Goal: Task Accomplishment & Management: Use online tool/utility

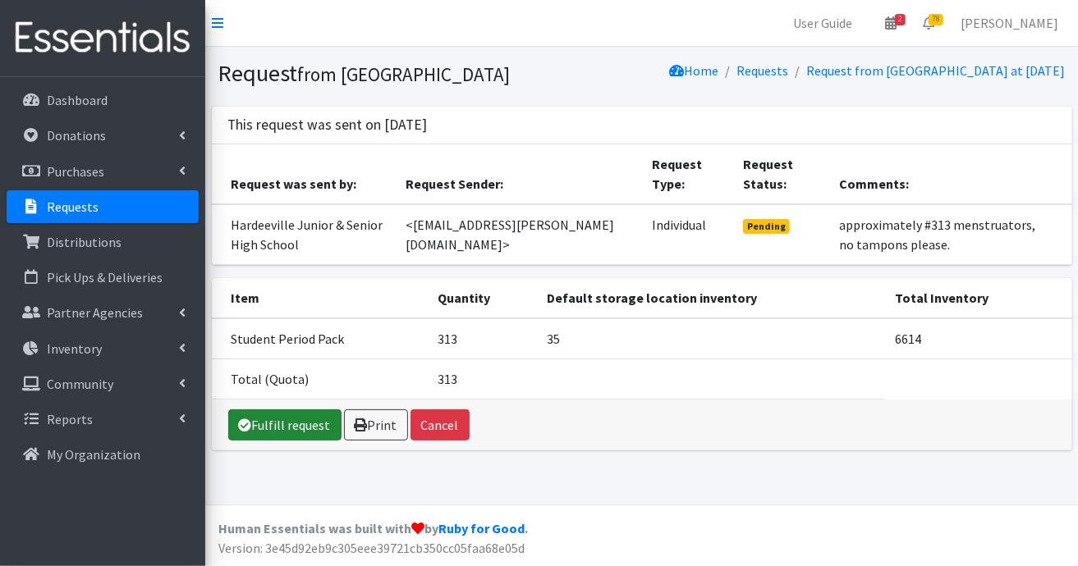
click at [311, 441] on link "Fulfill request" at bounding box center [284, 425] width 113 height 31
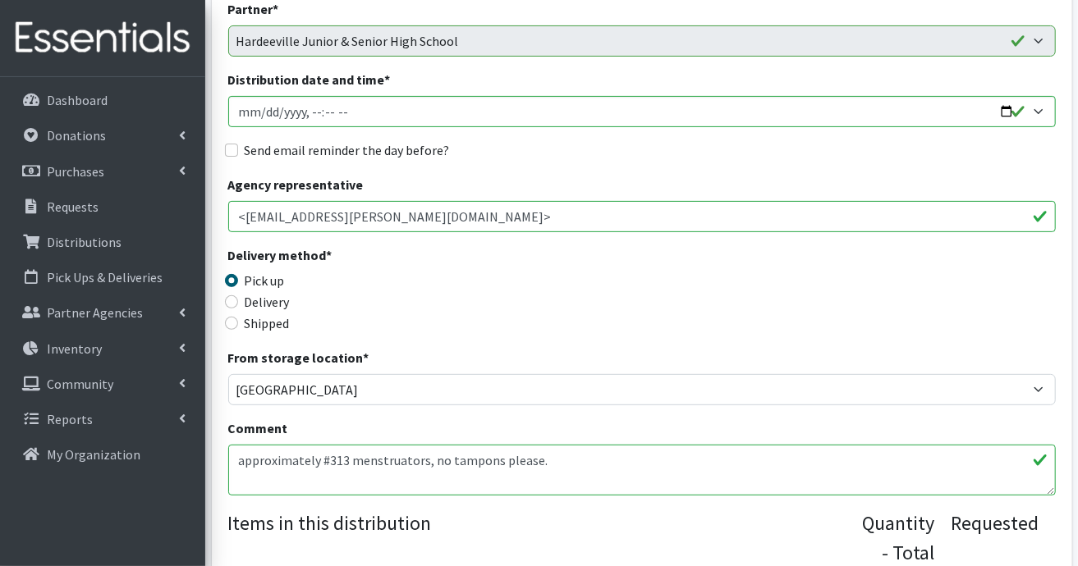
scroll to position [164, 0]
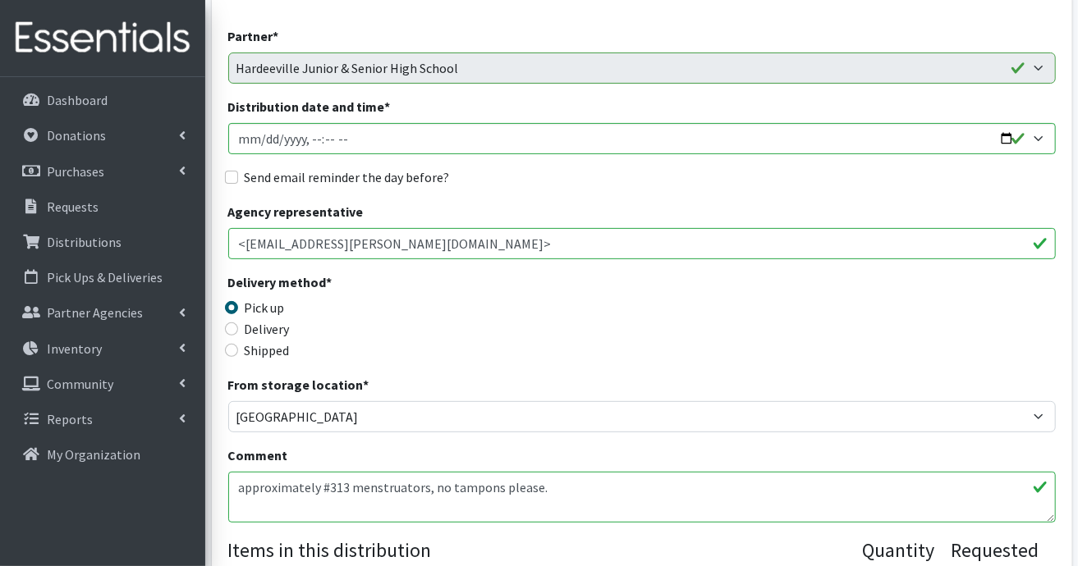
click at [279, 346] on label "Shipped" at bounding box center [267, 351] width 45 height 20
click at [238, 346] on input "Shipped" at bounding box center [231, 350] width 13 height 13
radio input "true"
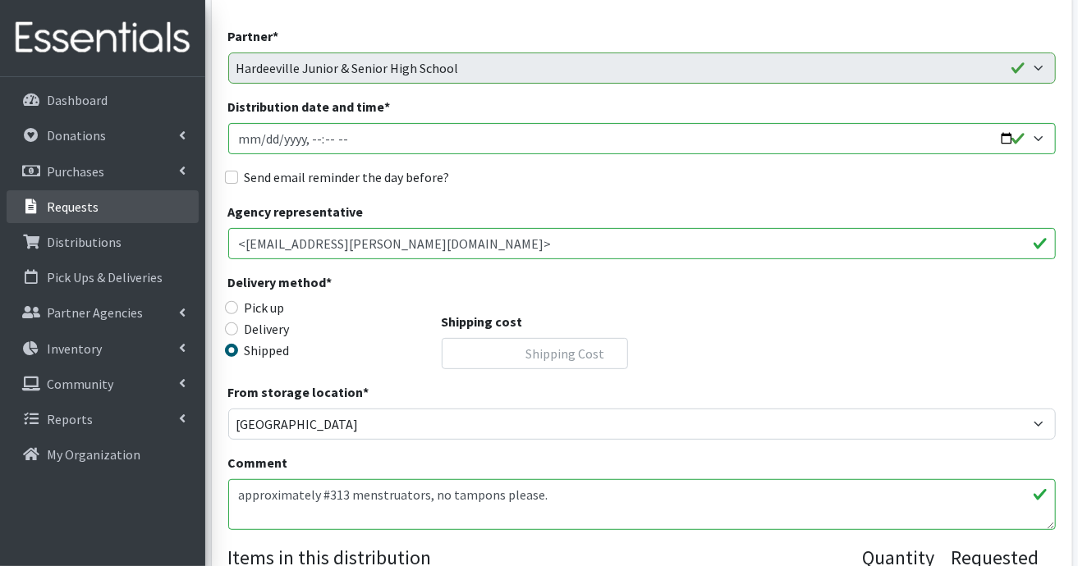
click at [85, 204] on p "Requests" at bounding box center [73, 207] width 52 height 16
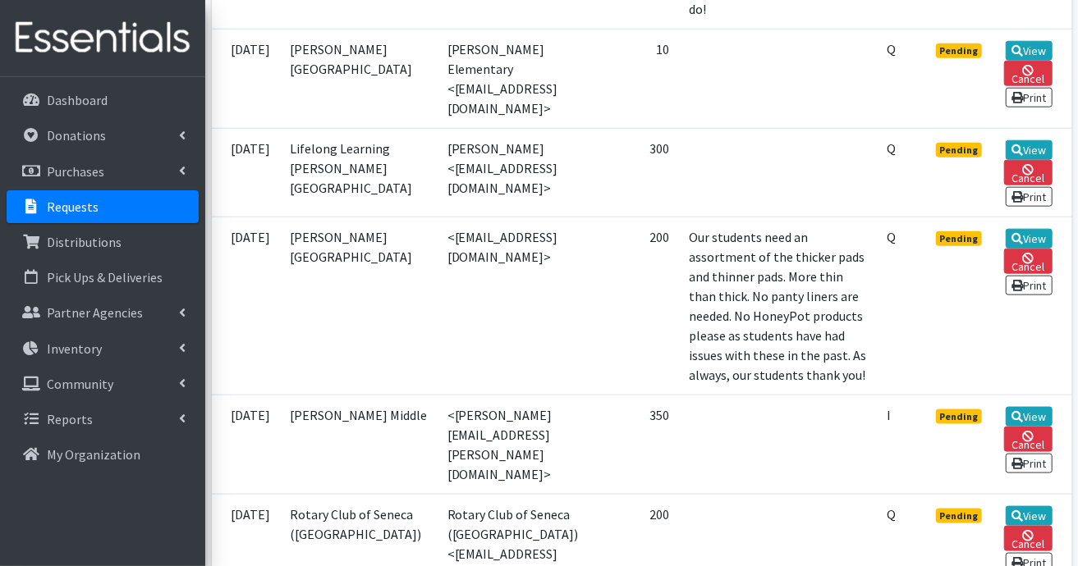
scroll to position [985, 0]
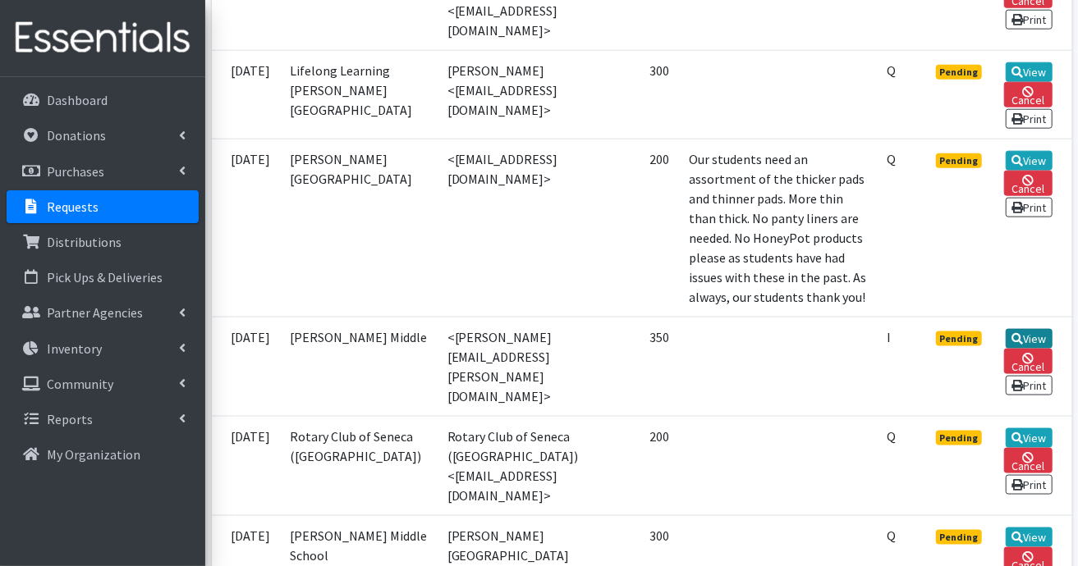
click at [1023, 345] on icon at bounding box center [1016, 338] width 11 height 11
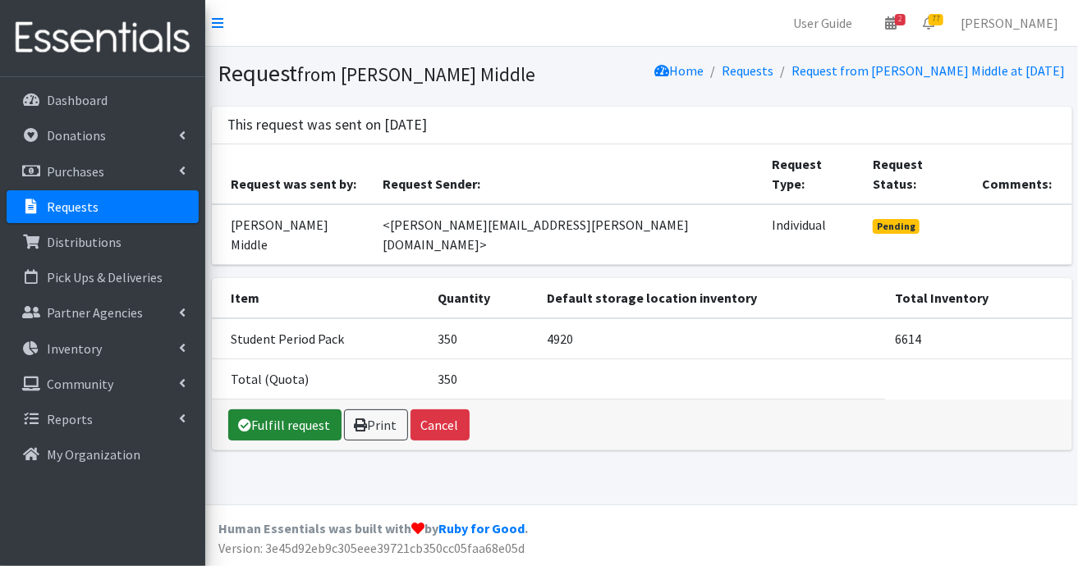
click at [306, 410] on link "Fulfill request" at bounding box center [284, 425] width 113 height 31
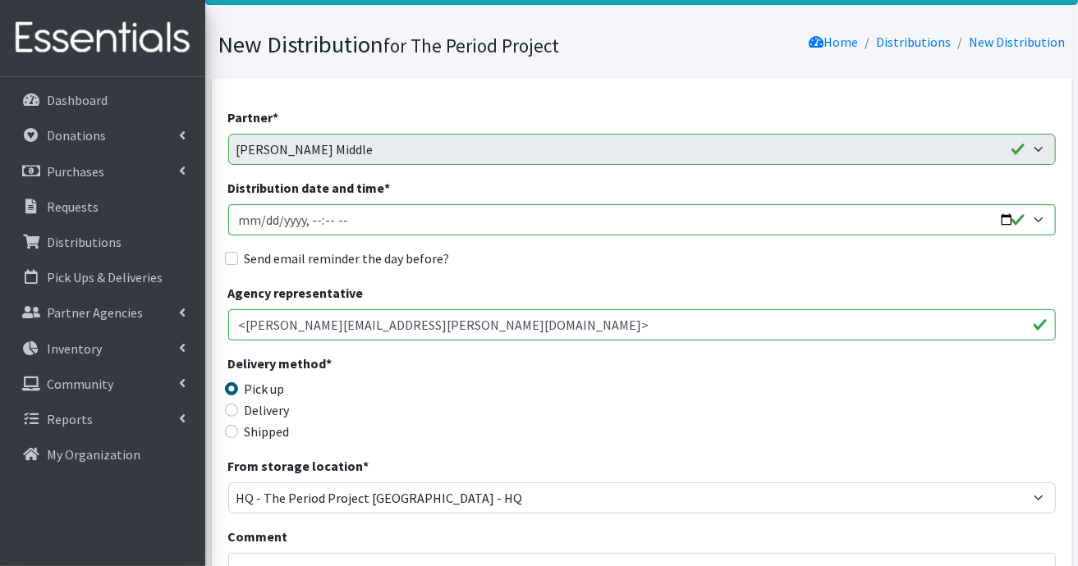
scroll to position [164, 0]
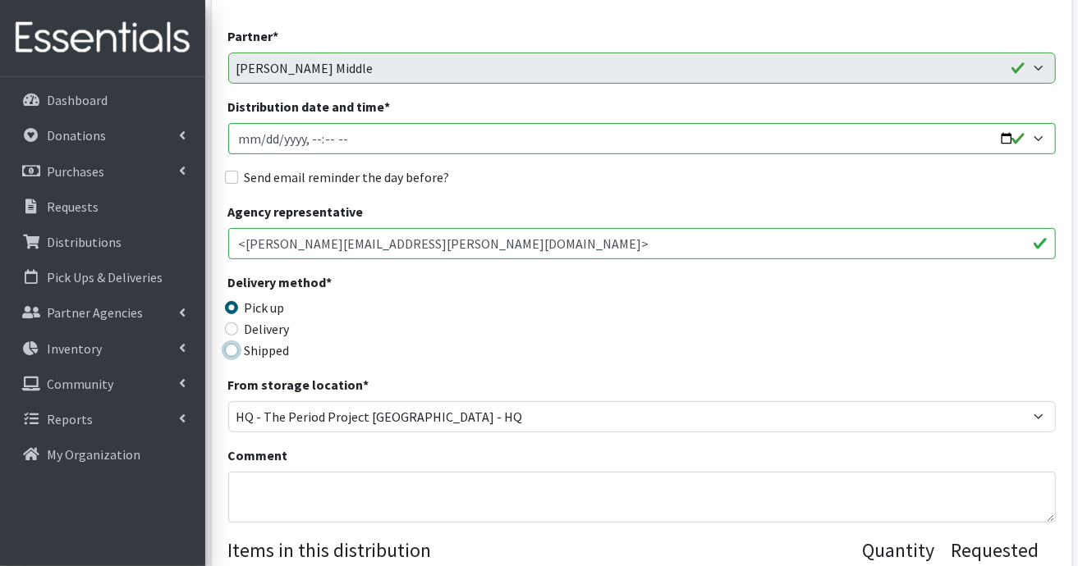
click at [229, 352] on input "Shipped" at bounding box center [231, 350] width 13 height 13
radio input "true"
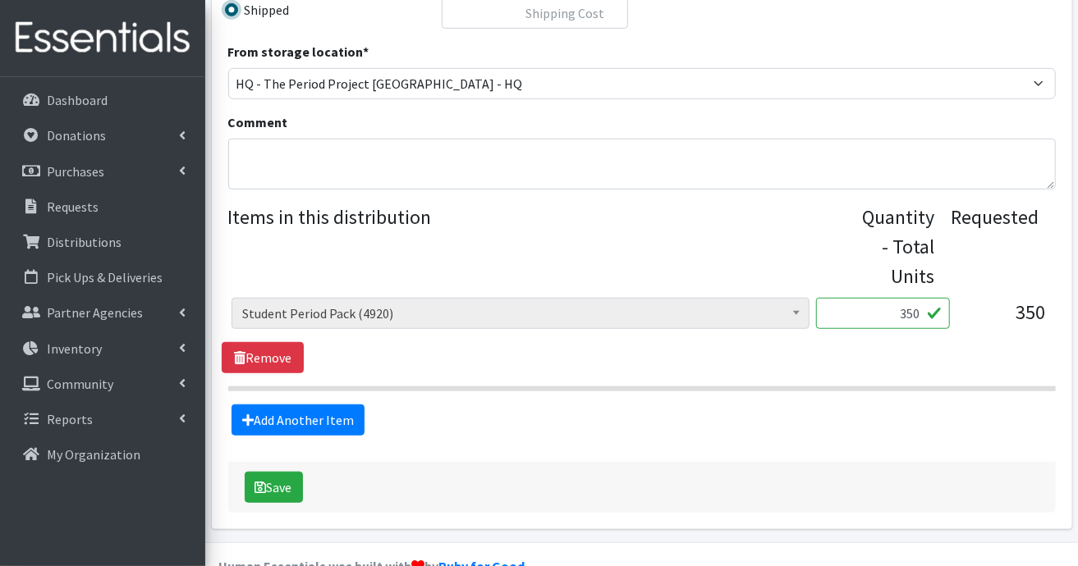
scroll to position [539, 0]
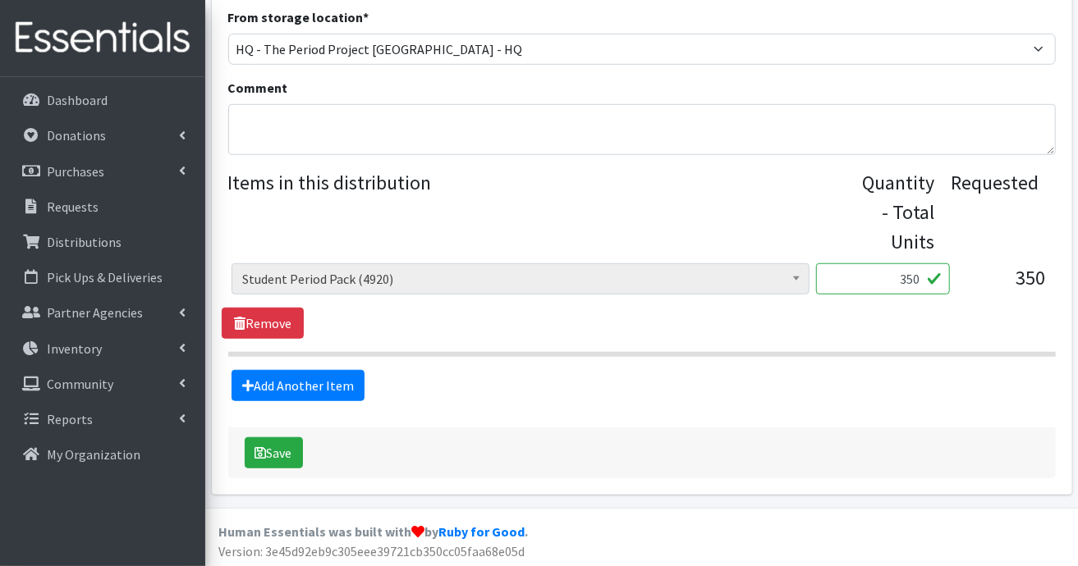
click at [920, 276] on input "350" at bounding box center [883, 278] width 134 height 31
type input "3"
type input "100"
click at [285, 448] on button "Save" at bounding box center [274, 453] width 58 height 31
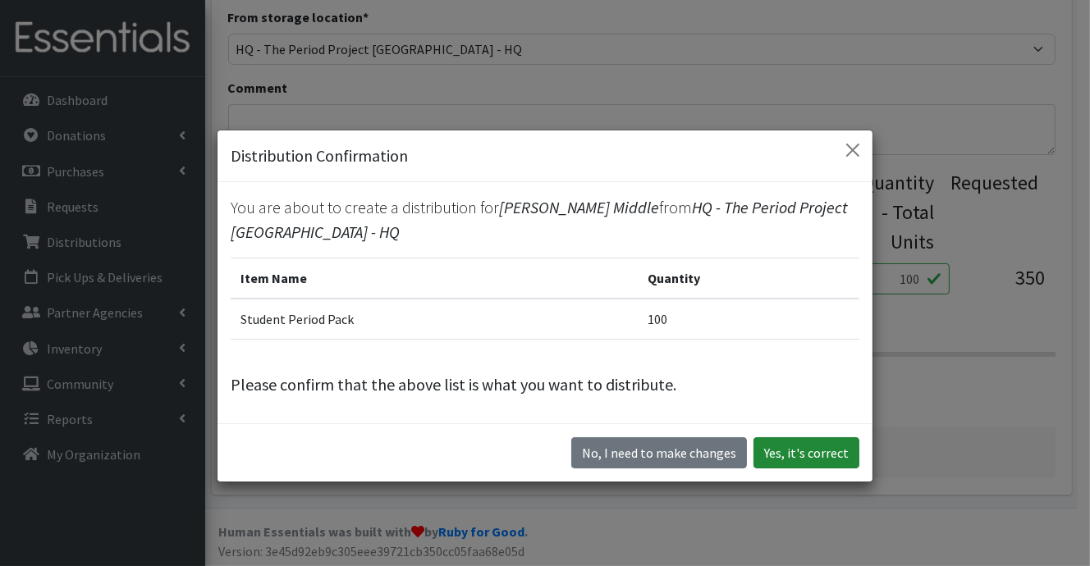
click at [799, 454] on button "Yes, it's correct" at bounding box center [807, 453] width 106 height 31
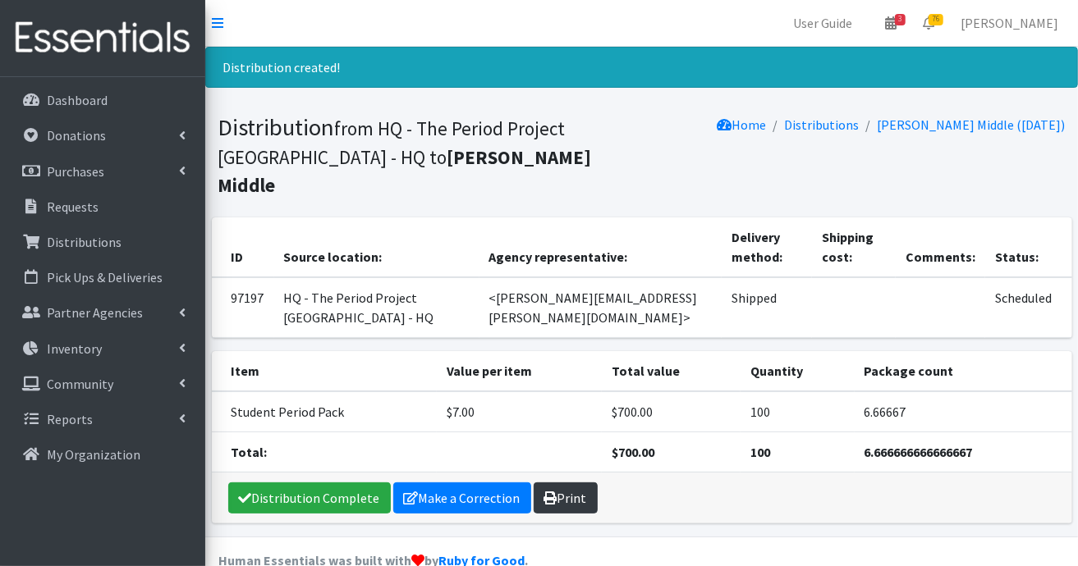
click at [558, 483] on link "Print" at bounding box center [566, 498] width 64 height 31
